Goal: Task Accomplishment & Management: Manage account settings

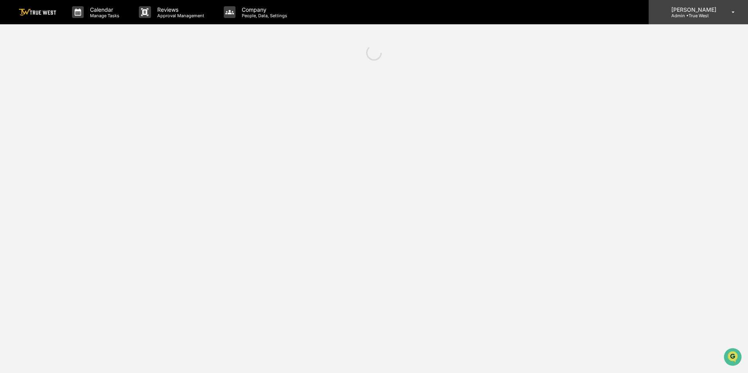
click at [696, 19] on div "[PERSON_NAME] Admin • True West" at bounding box center [698, 12] width 99 height 24
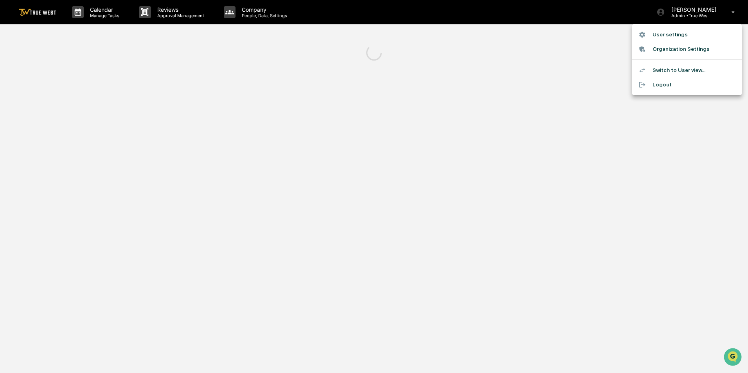
click at [676, 68] on li "Switch to User view..." at bounding box center [687, 70] width 110 height 14
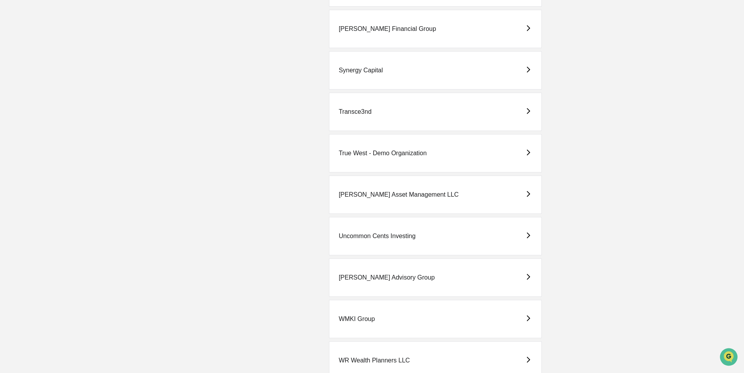
scroll to position [2006, 0]
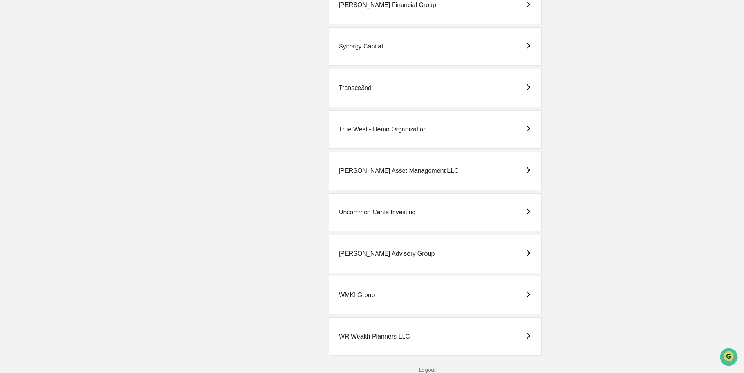
click at [372, 129] on div "True West - Demo Organization" at bounding box center [383, 129] width 88 height 7
